Goal: Navigation & Orientation: Understand site structure

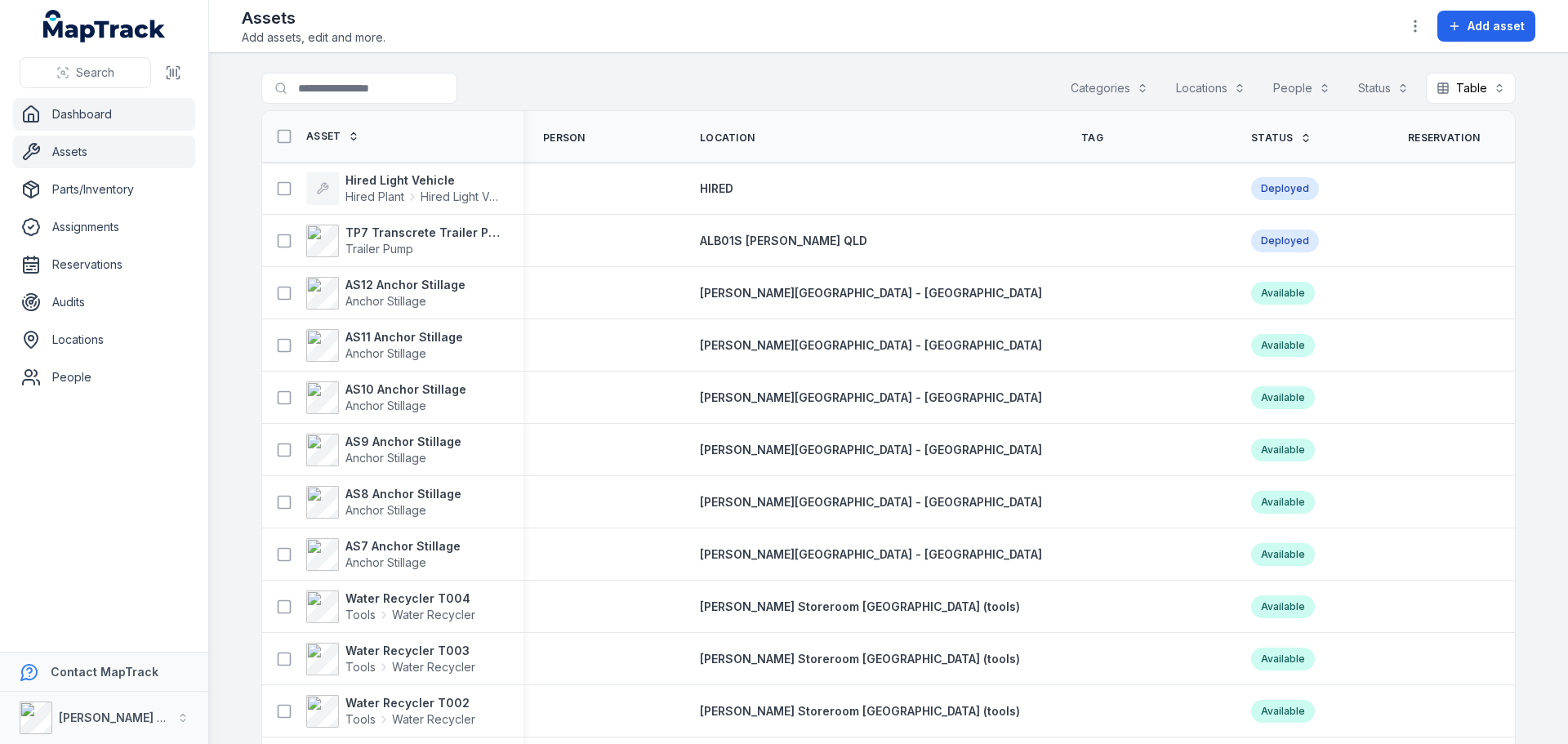
click at [79, 118] on link "Dashboard" at bounding box center [104, 114] width 182 height 33
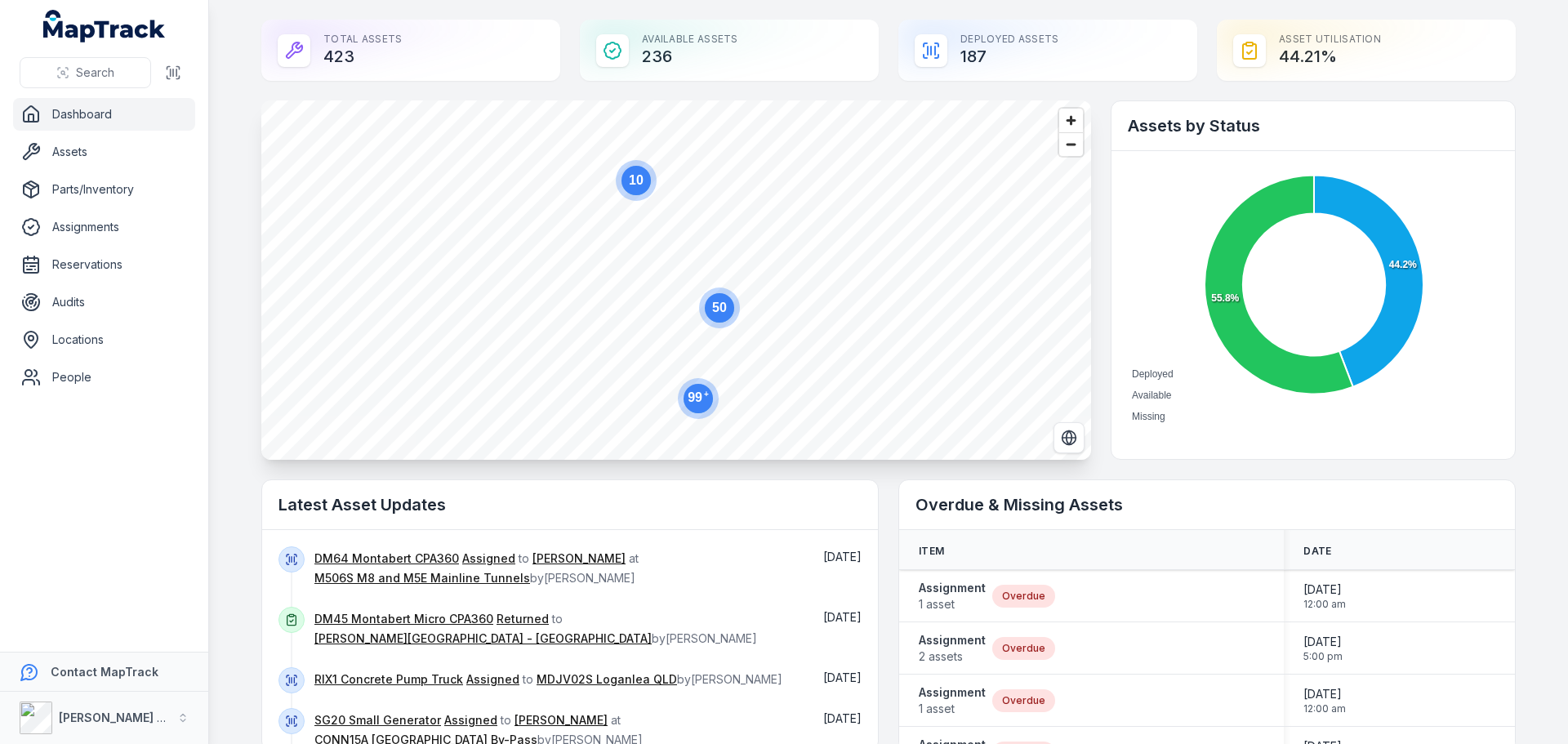
click at [719, 314] on text "50" at bounding box center [719, 308] width 15 height 14
click at [620, 223] on text "45" at bounding box center [621, 217] width 15 height 14
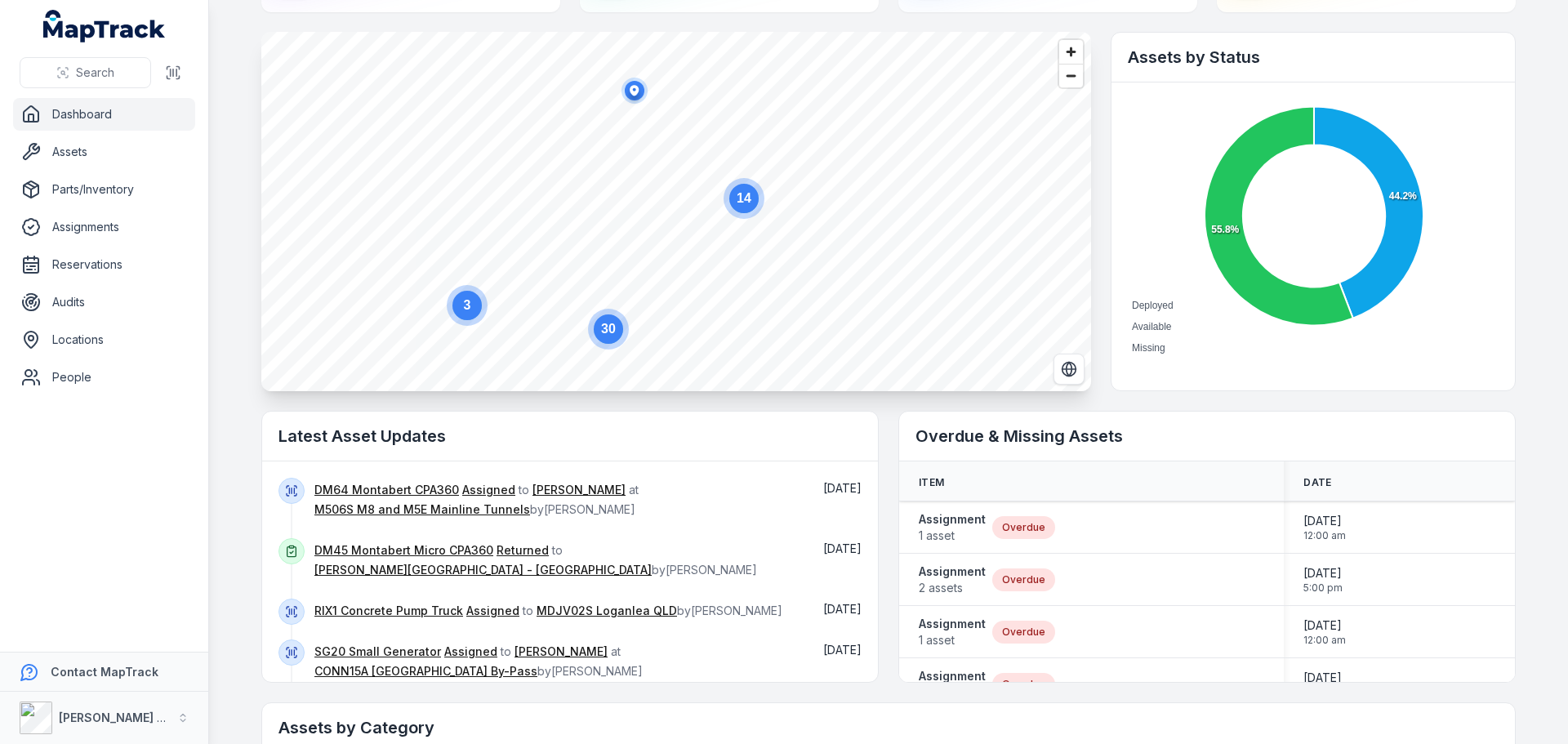
scroll to position [82, 0]
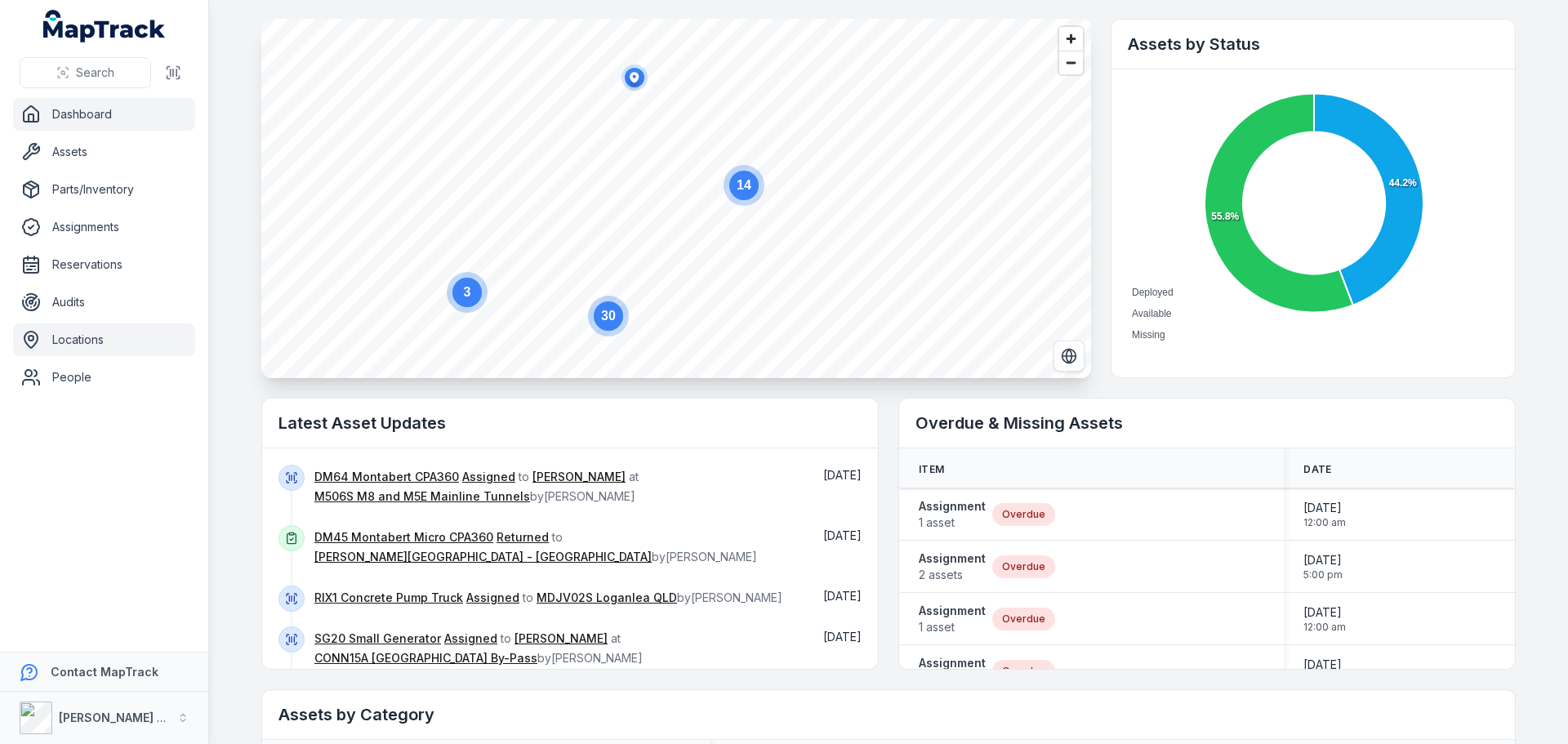
click at [81, 341] on link "Locations" at bounding box center [104, 340] width 182 height 33
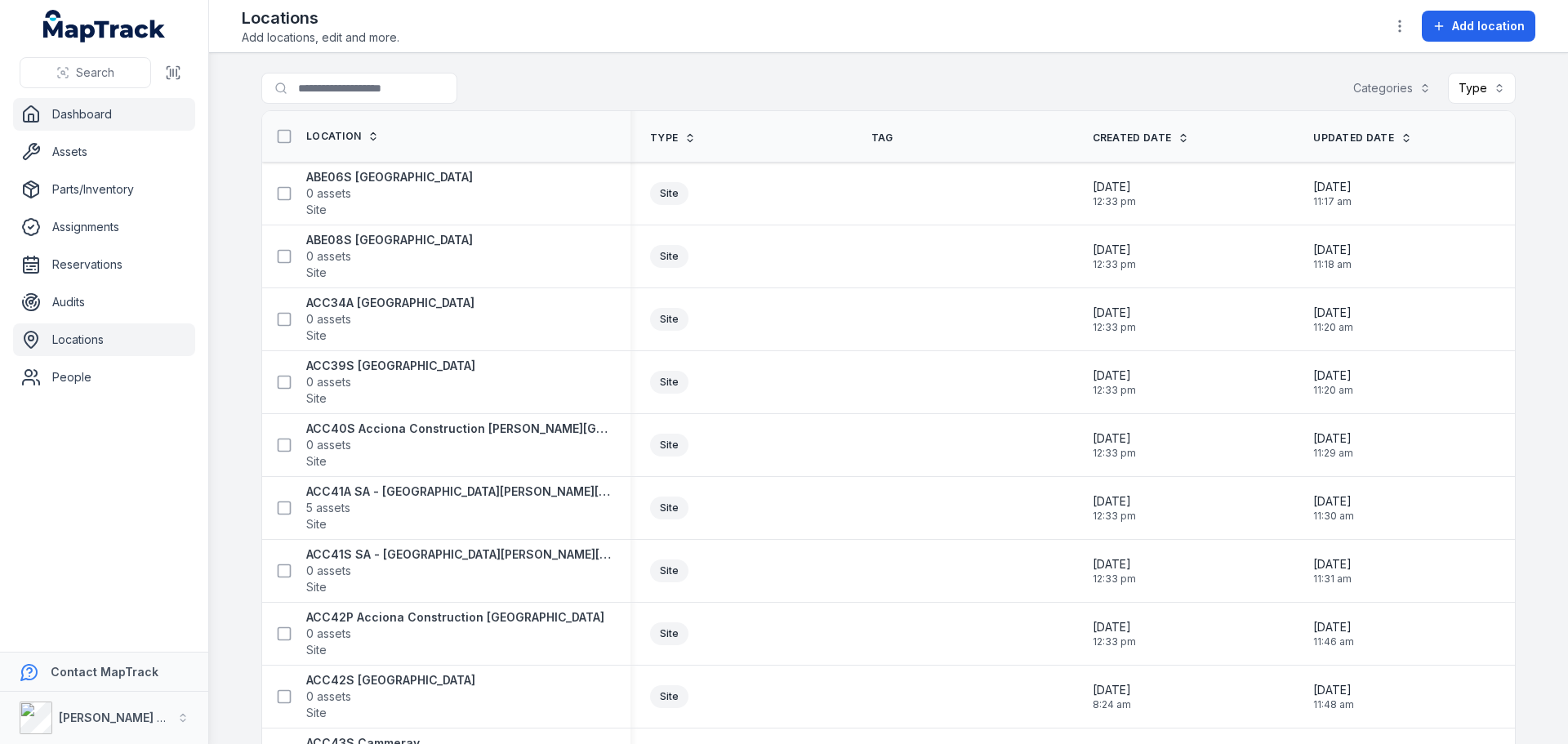
click at [94, 114] on link "Dashboard" at bounding box center [104, 114] width 182 height 33
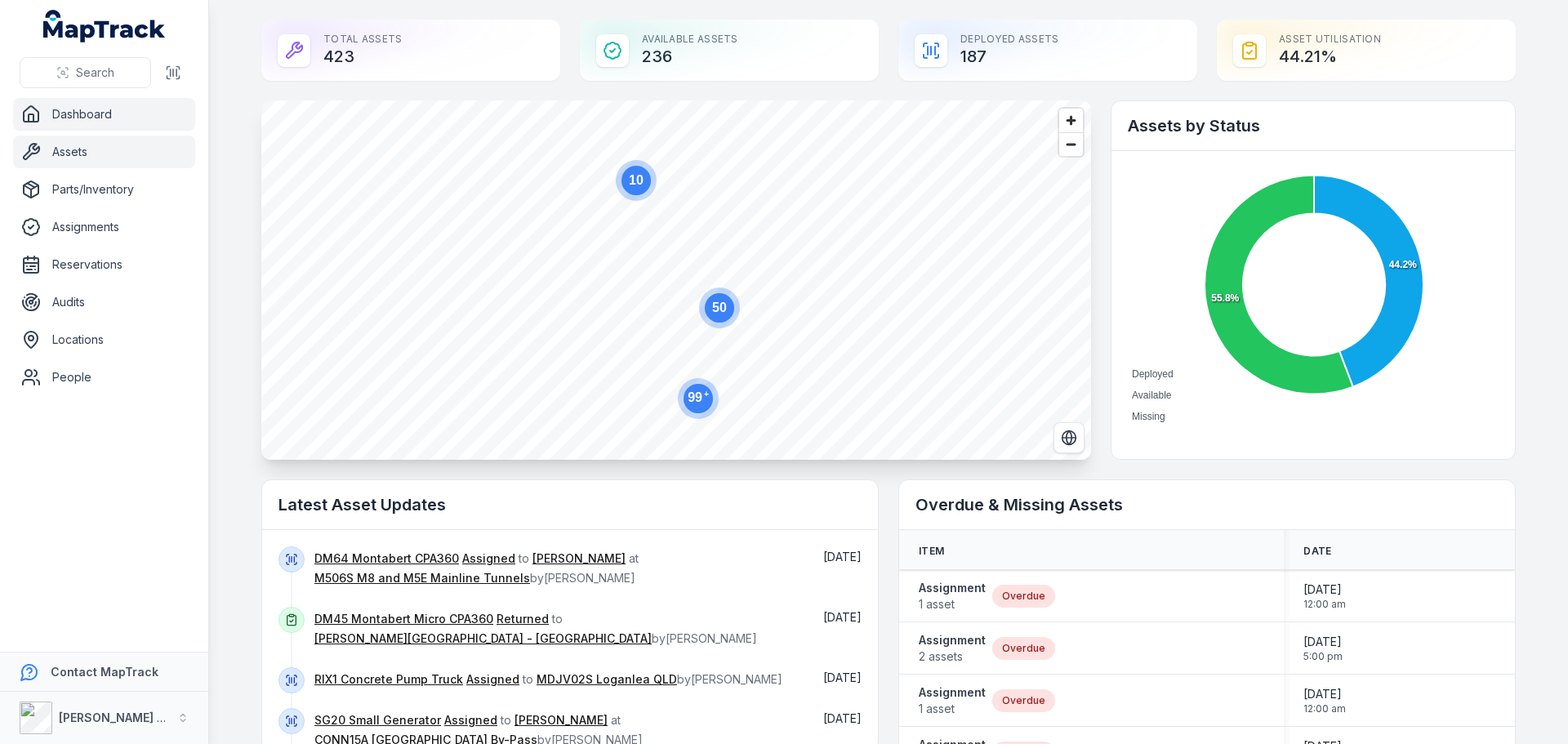
click at [64, 152] on link "Assets" at bounding box center [104, 151] width 182 height 33
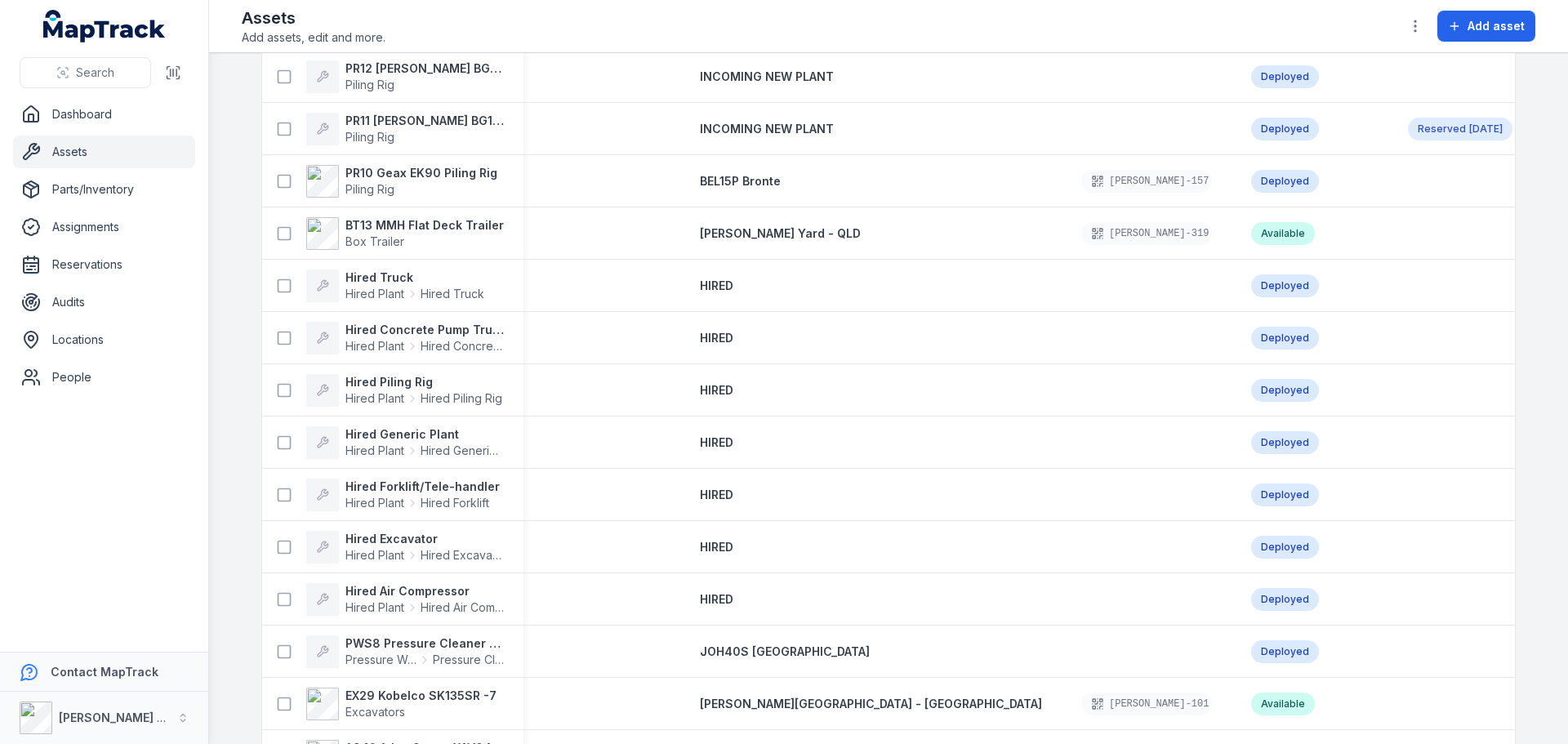
scroll to position [2488, 0]
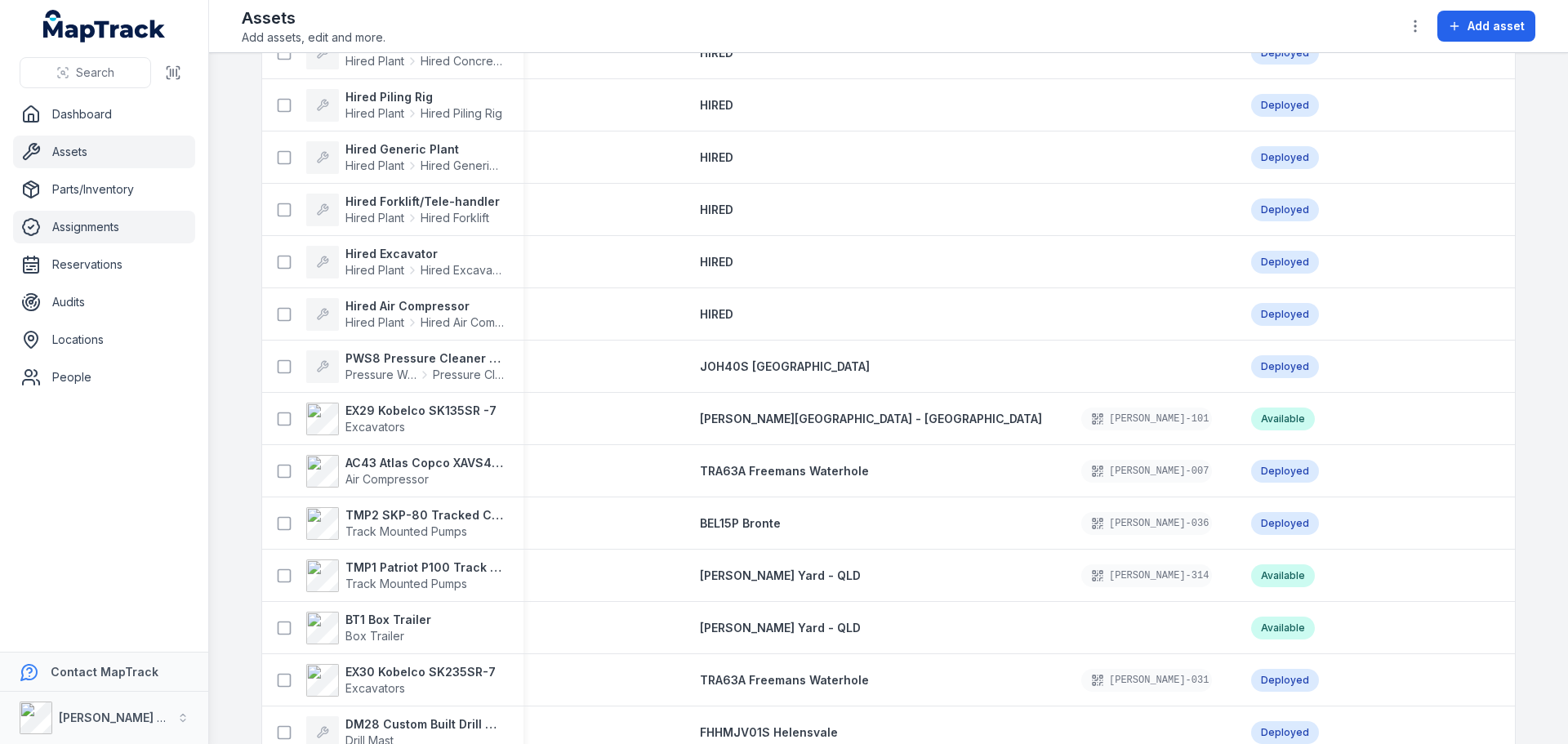
click at [94, 226] on link "Assignments" at bounding box center [104, 227] width 182 height 33
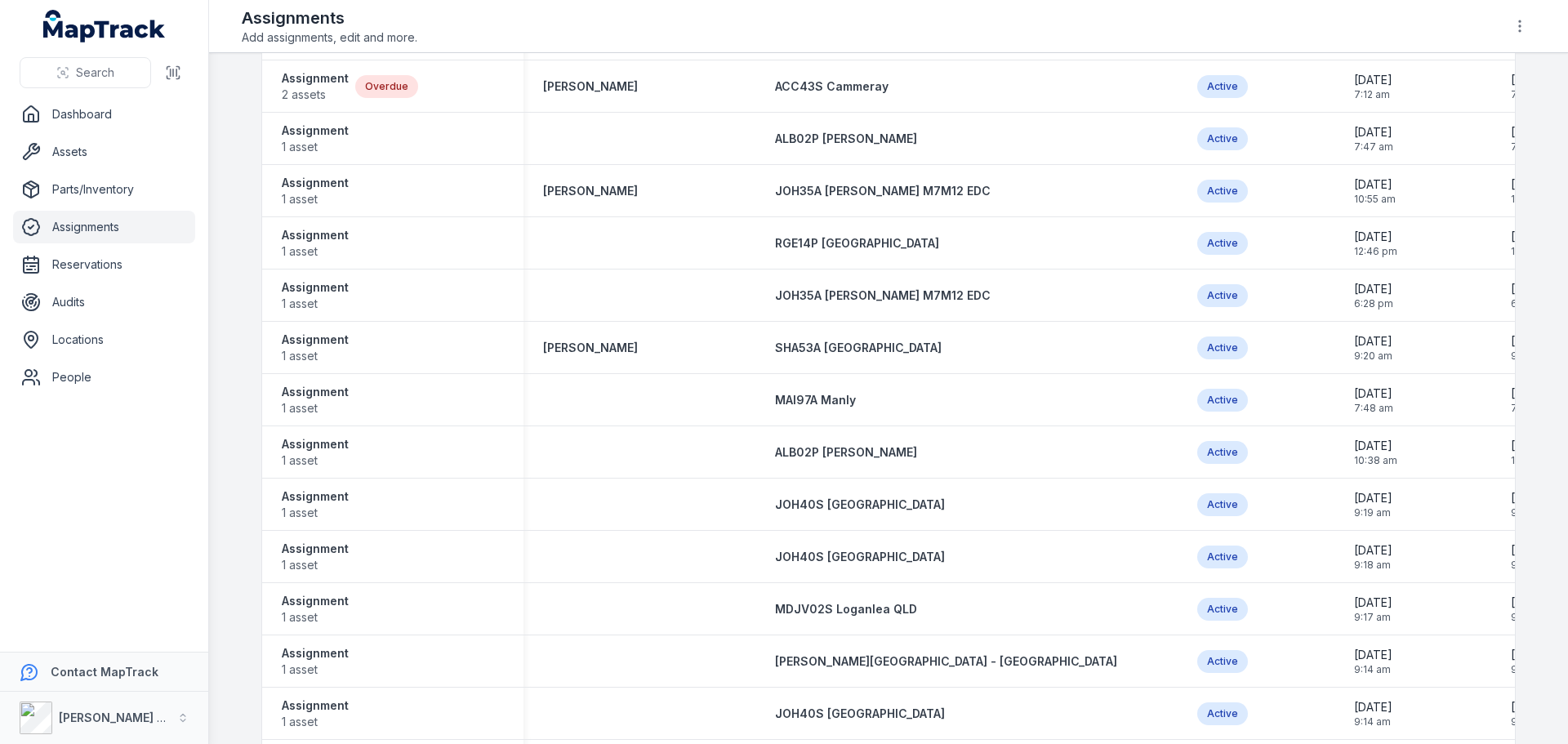
scroll to position [3737, 0]
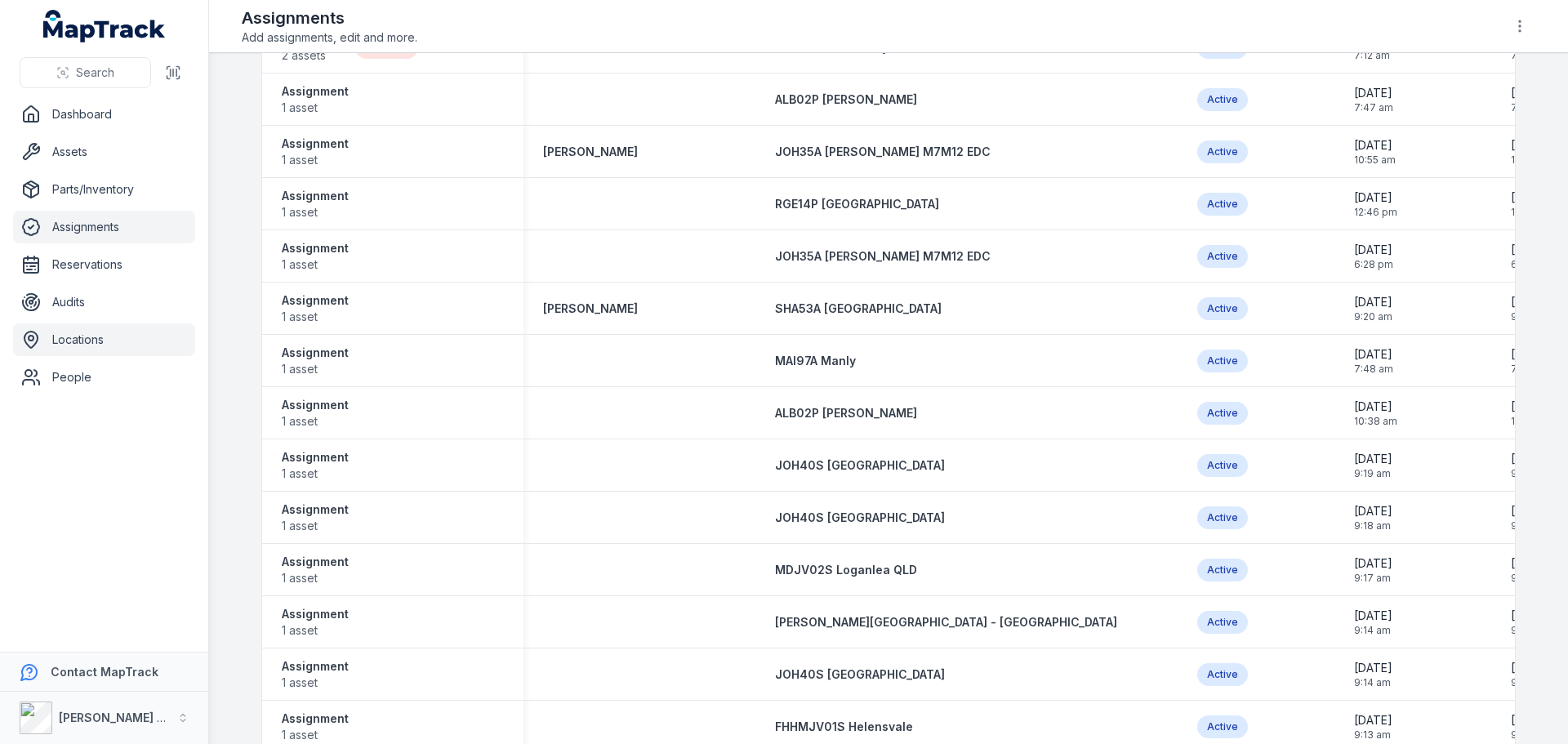
click at [72, 336] on link "Locations" at bounding box center [104, 340] width 182 height 33
